Goal: Information Seeking & Learning: Learn about a topic

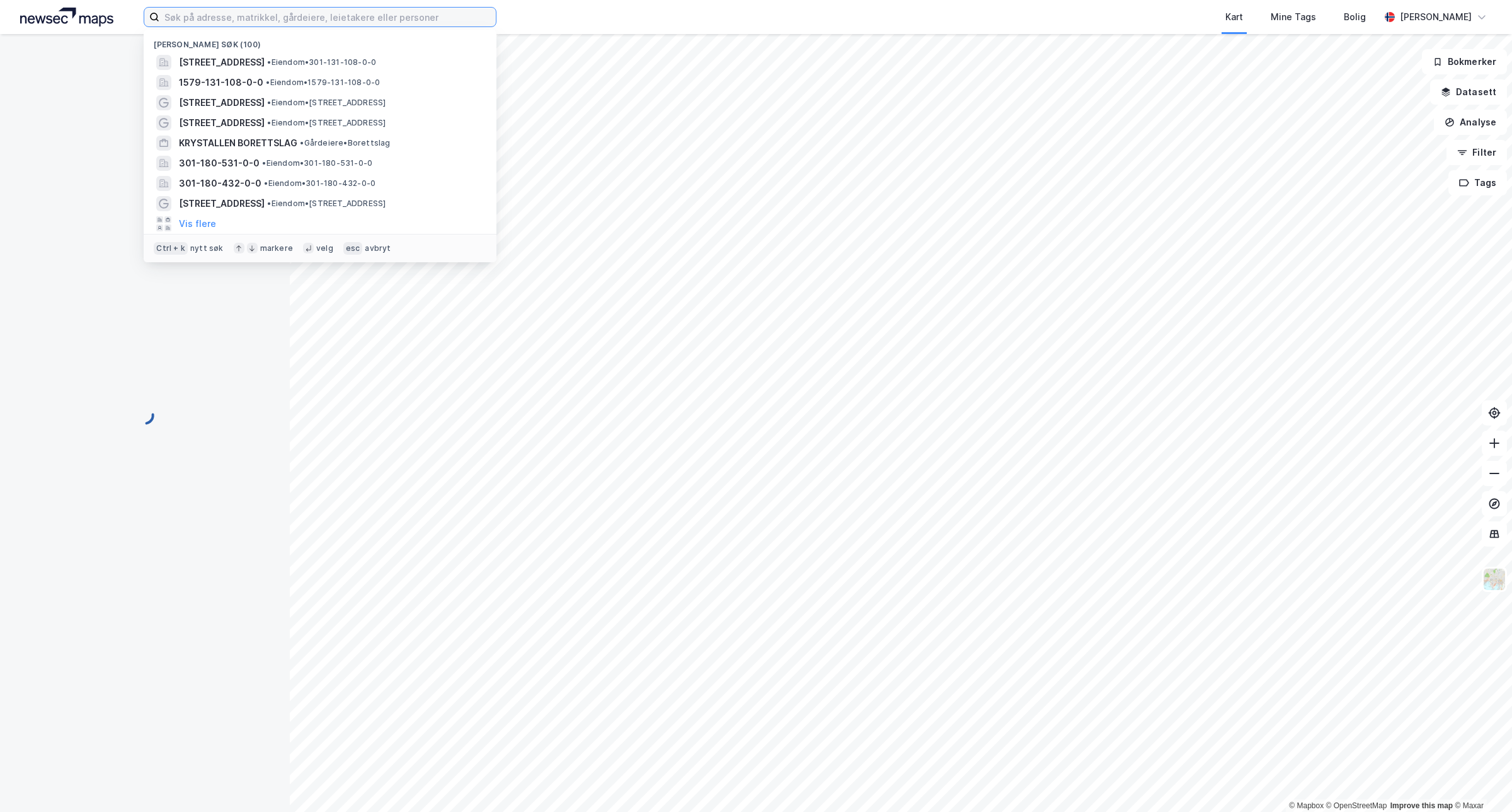
click at [367, 21] on input at bounding box center [327, 17] width 336 height 19
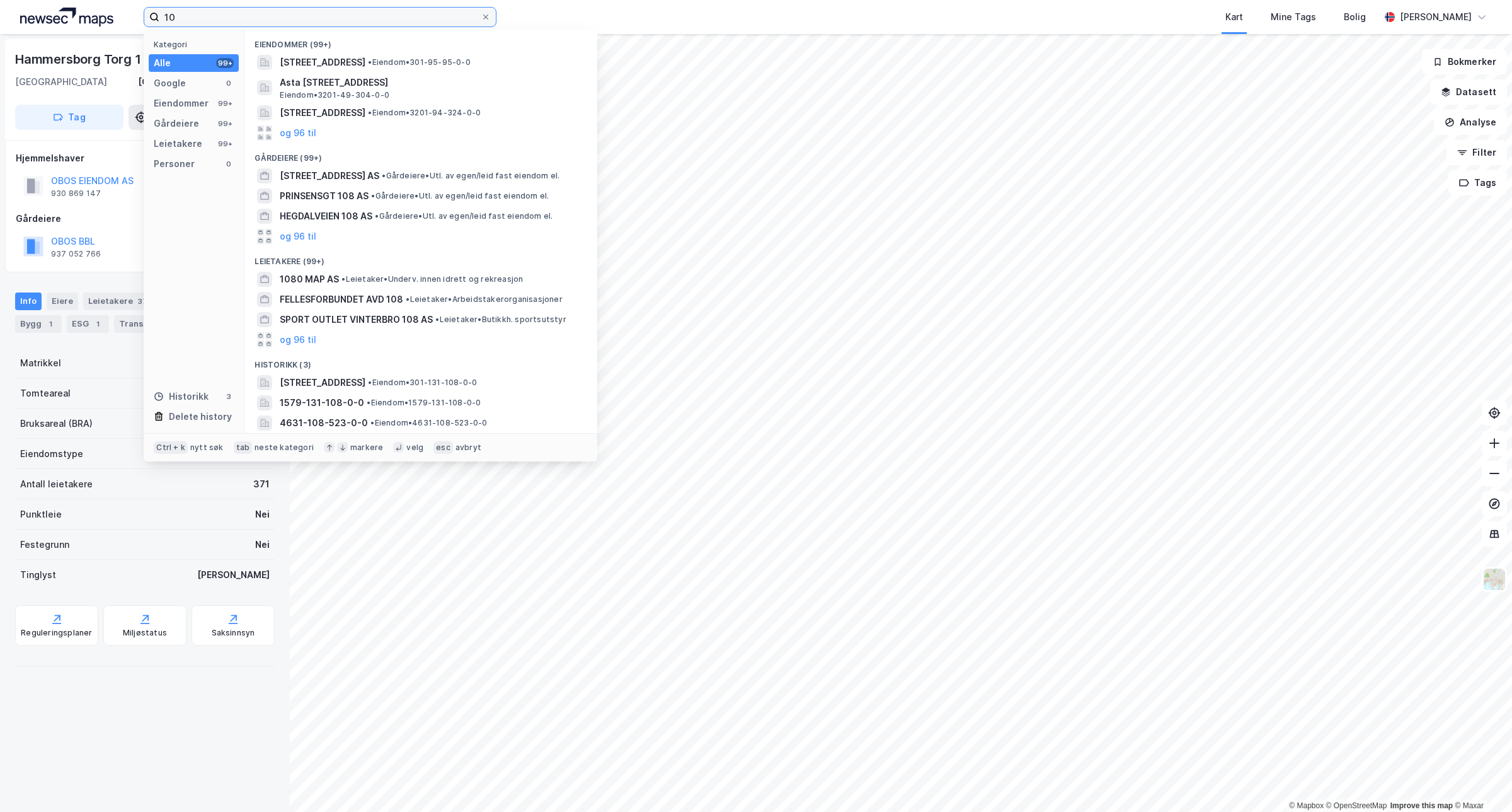
type input "1"
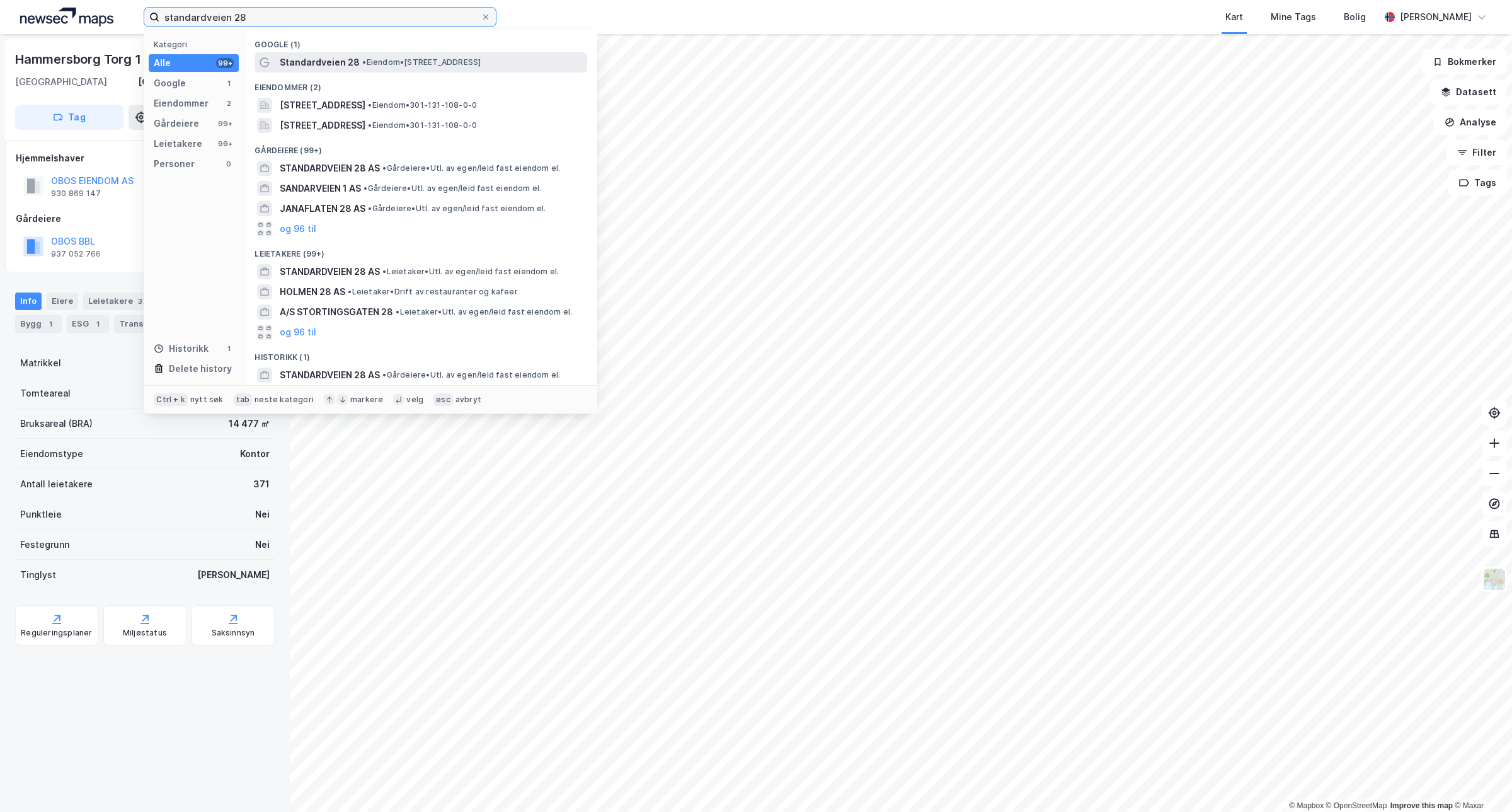
type input "standardveien 28"
click at [419, 56] on div "Standardveien 28 • Eiendom • [STREET_ADDRESS]" at bounding box center [432, 62] width 305 height 15
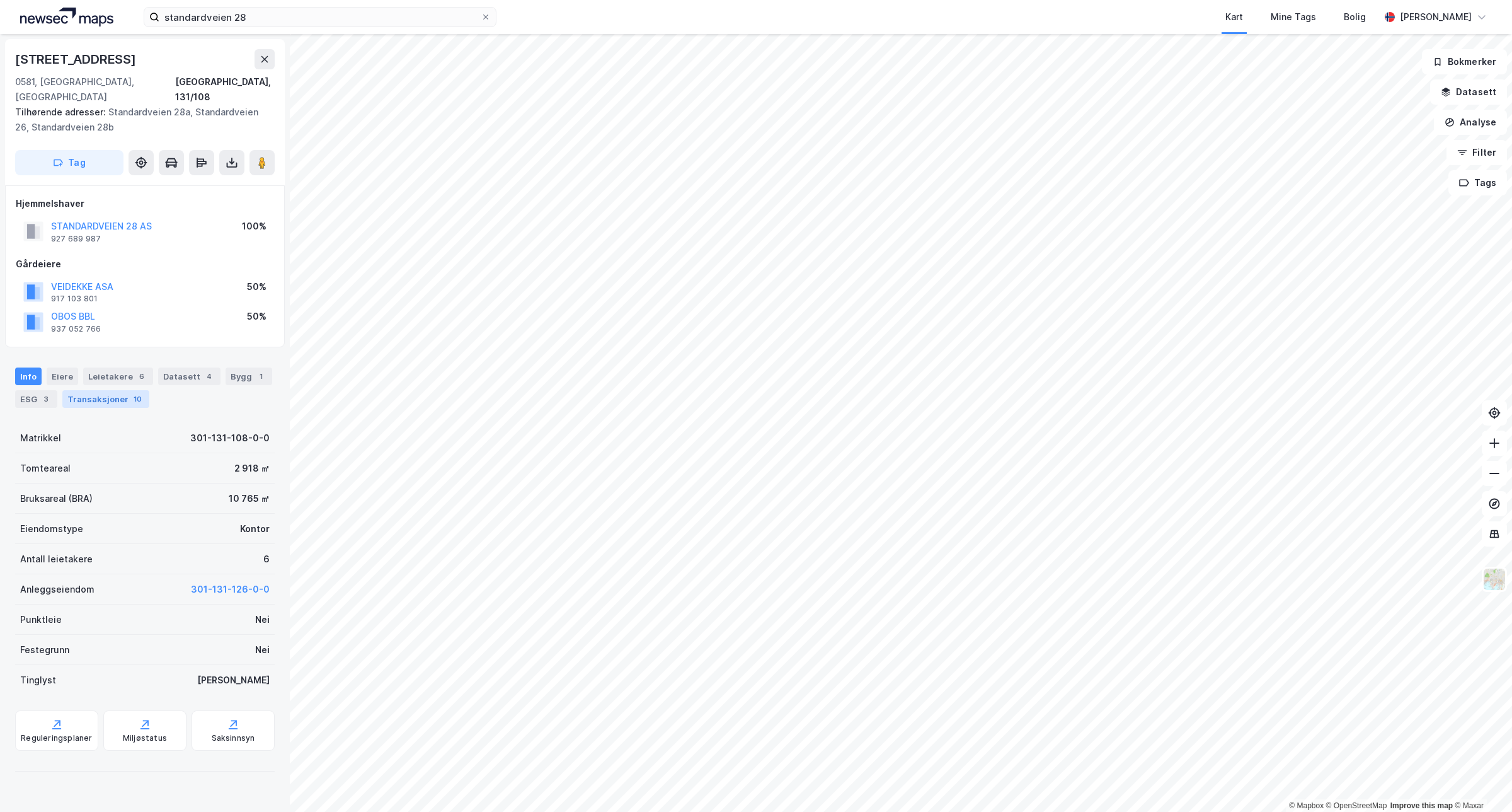
click at [108, 391] on div "Transaksjoner 10" at bounding box center [106, 399] width 87 height 17
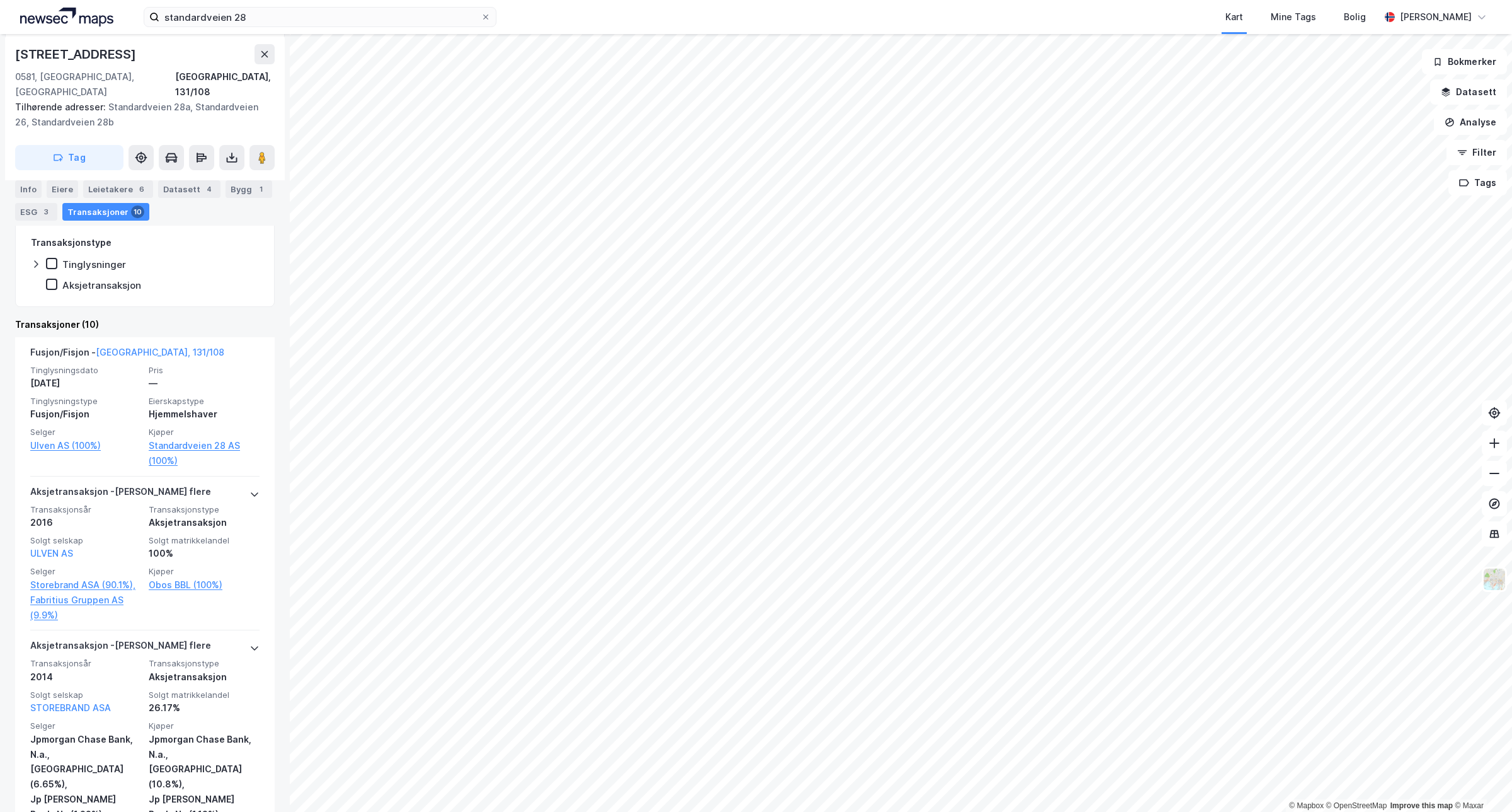
scroll to position [363, 0]
